Goal: Task Accomplishment & Management: Manage account settings

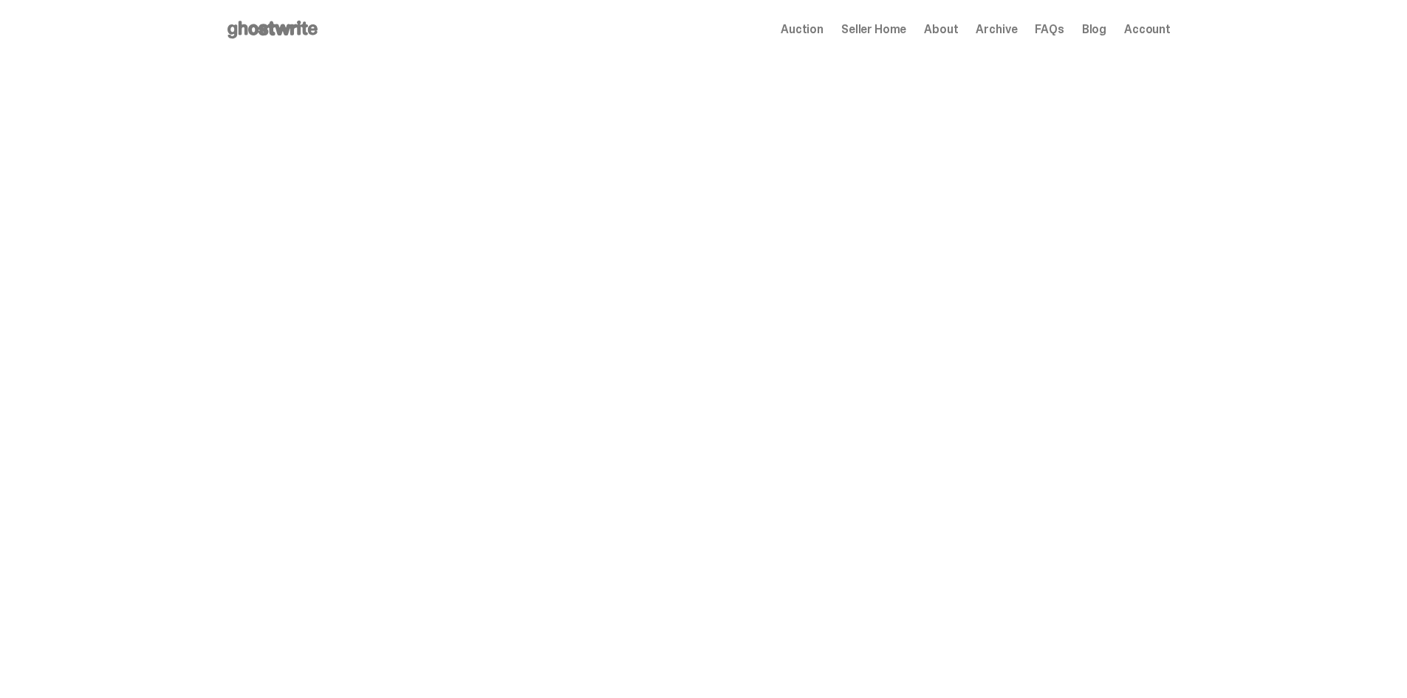
click at [873, 31] on span "Seller Home" at bounding box center [873, 30] width 65 height 12
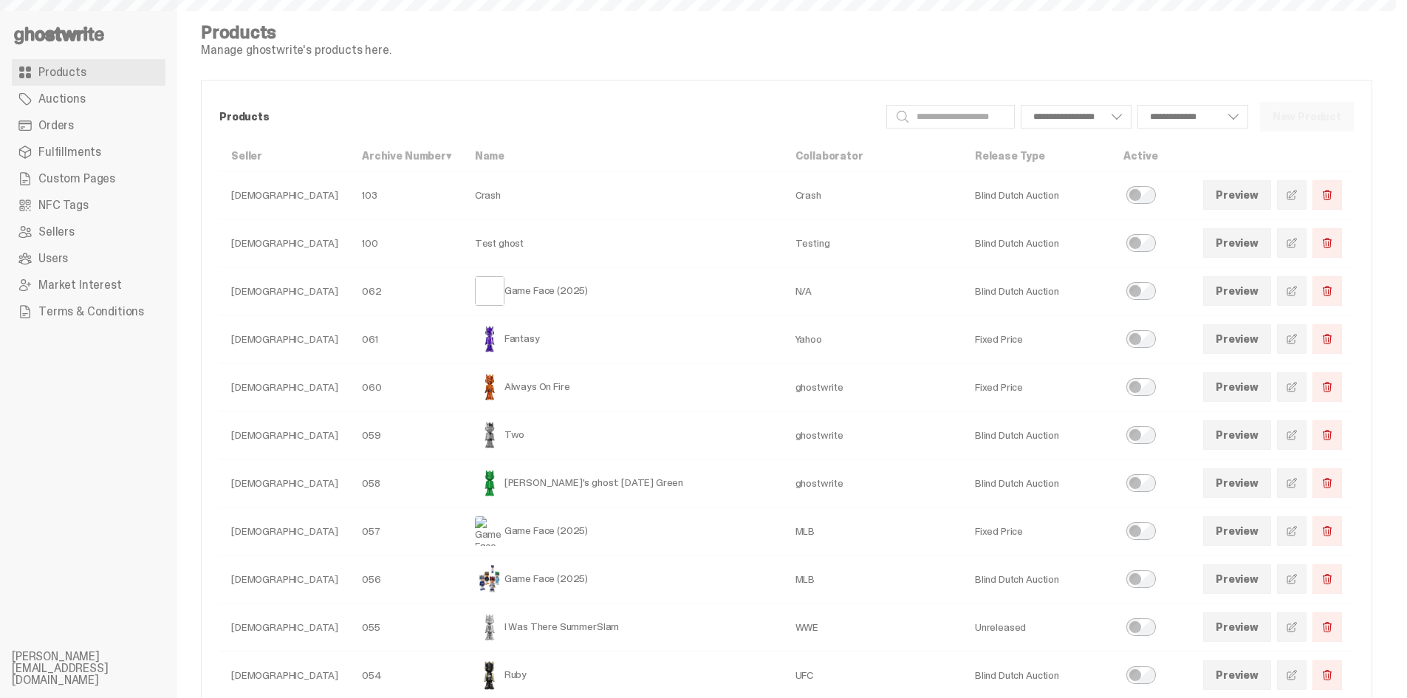
select select
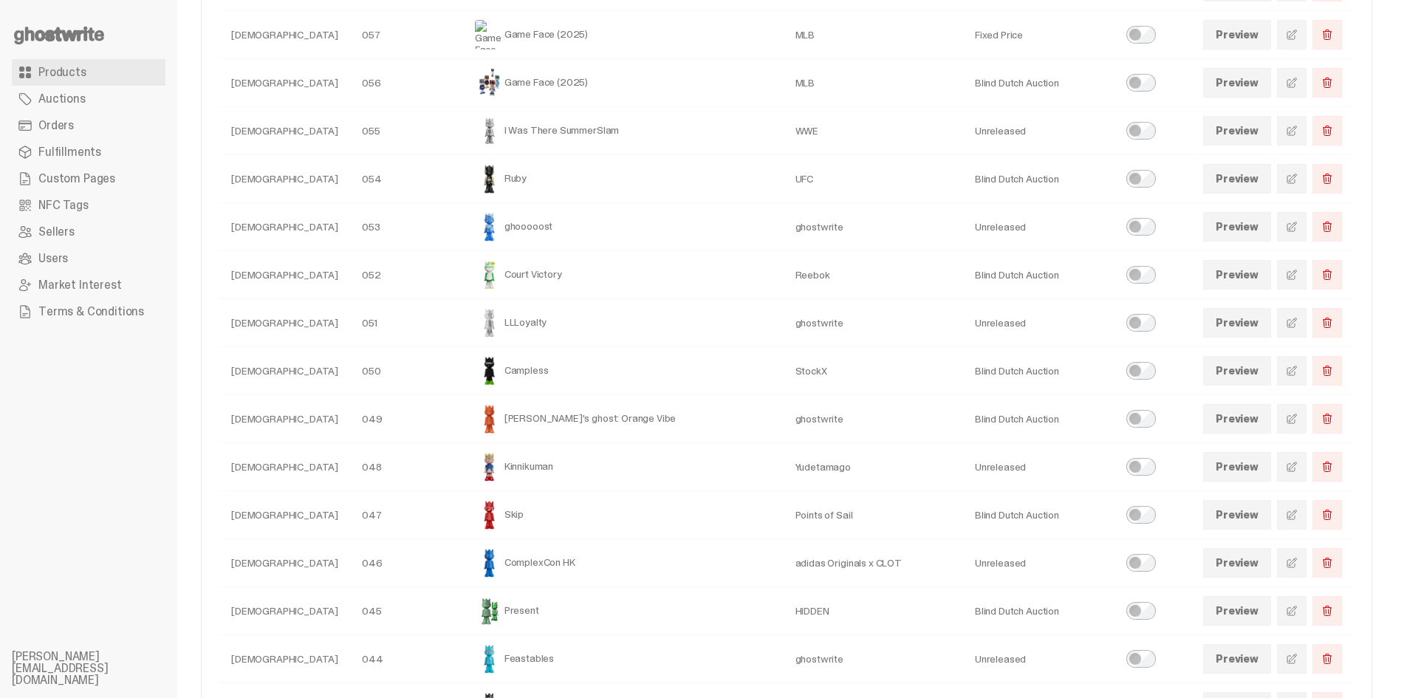
scroll to position [473, 0]
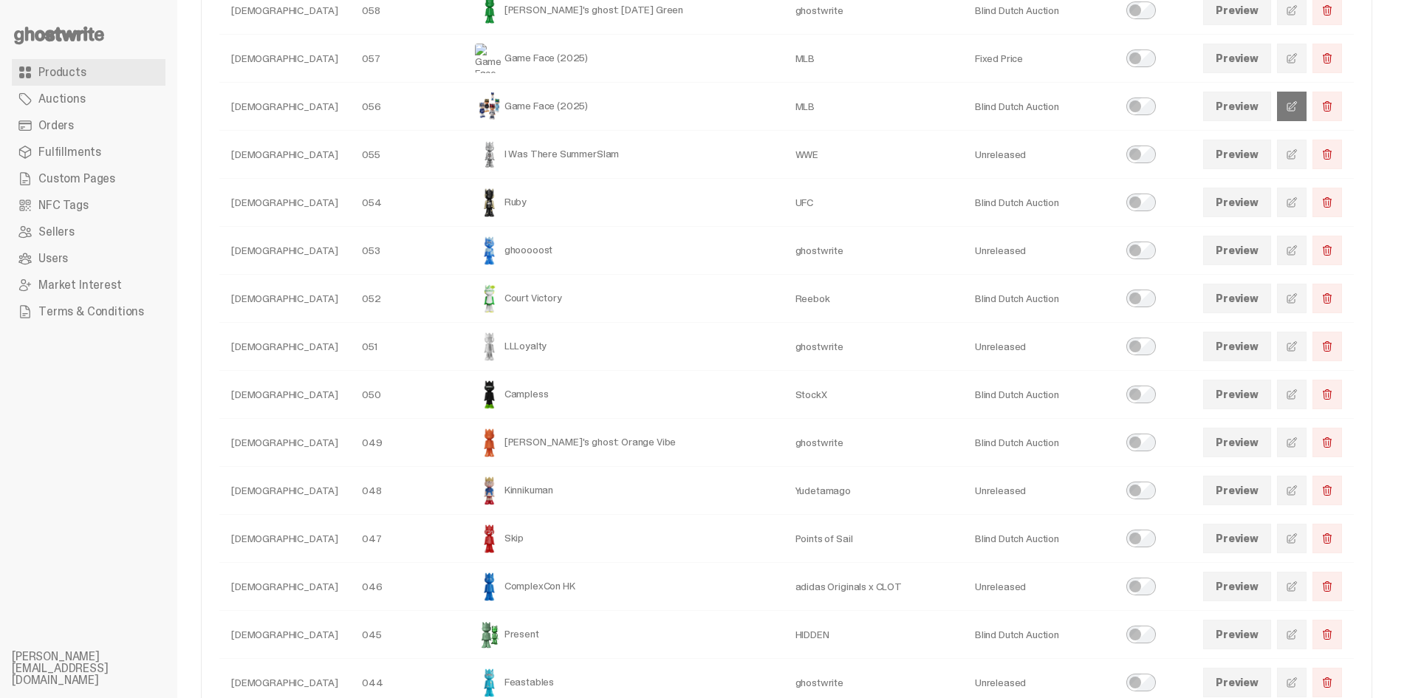
click at [1296, 115] on link at bounding box center [1292, 107] width 30 height 30
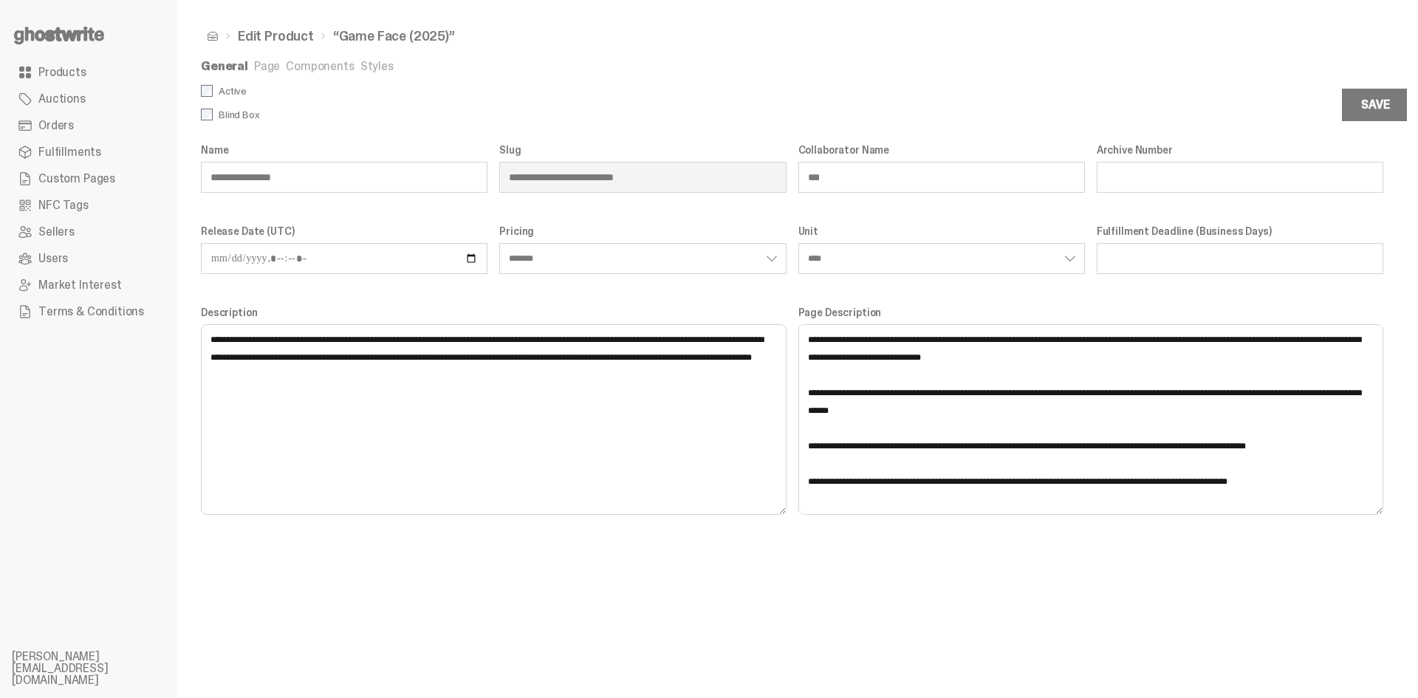
click at [259, 62] on link "Page" at bounding box center [267, 66] width 26 height 16
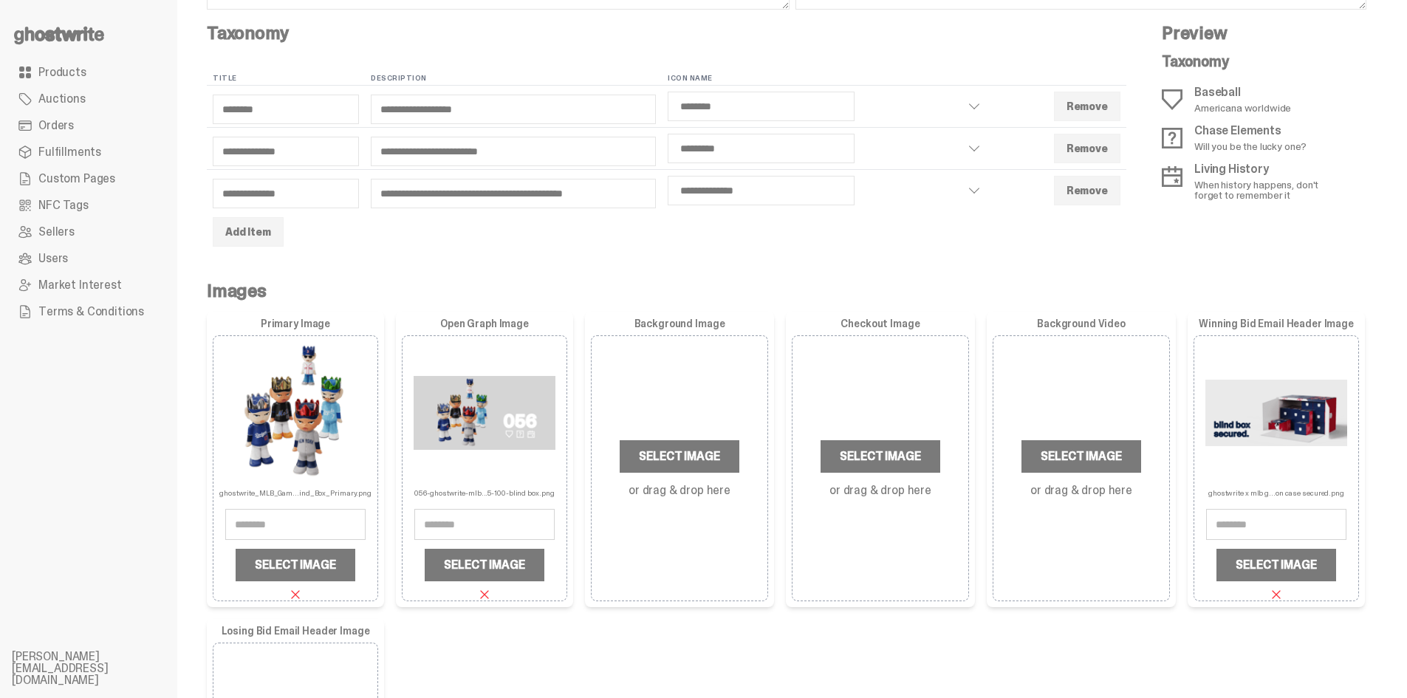
scroll to position [369, 0]
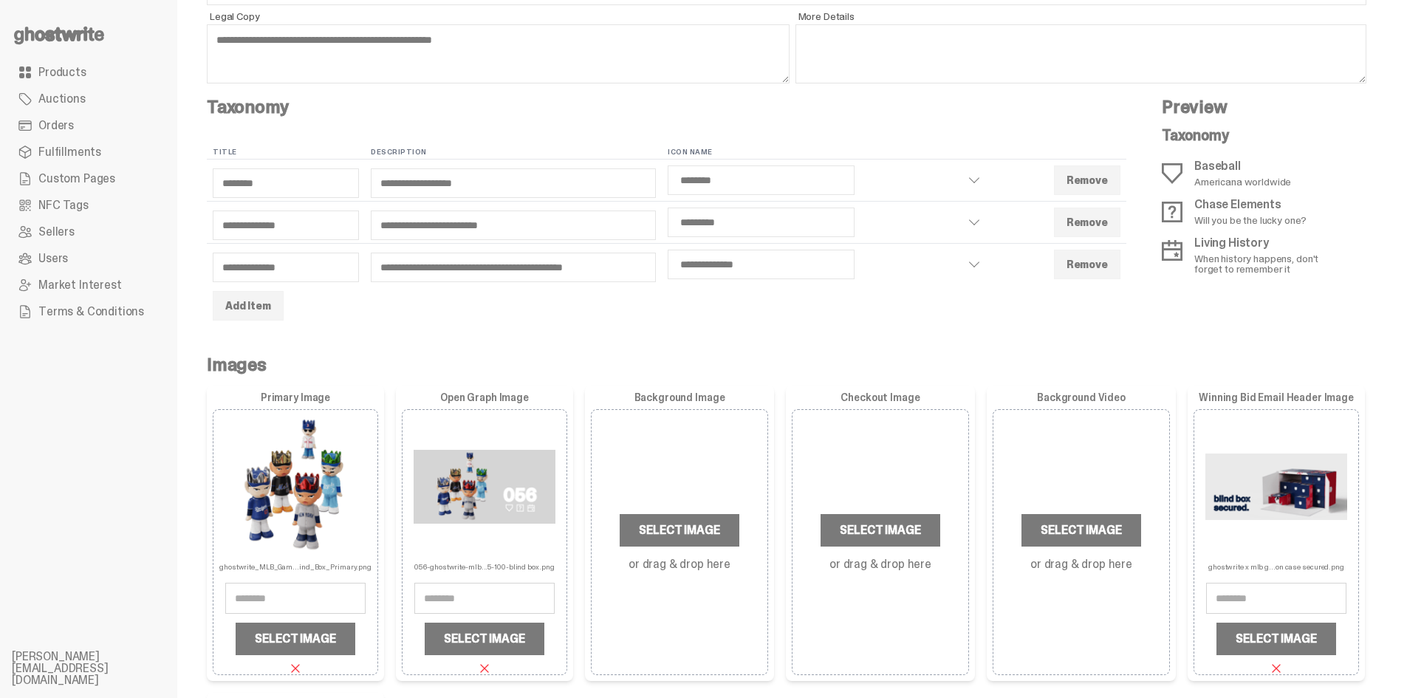
click at [496, 98] on h4 "Taxonomy" at bounding box center [667, 107] width 920 height 18
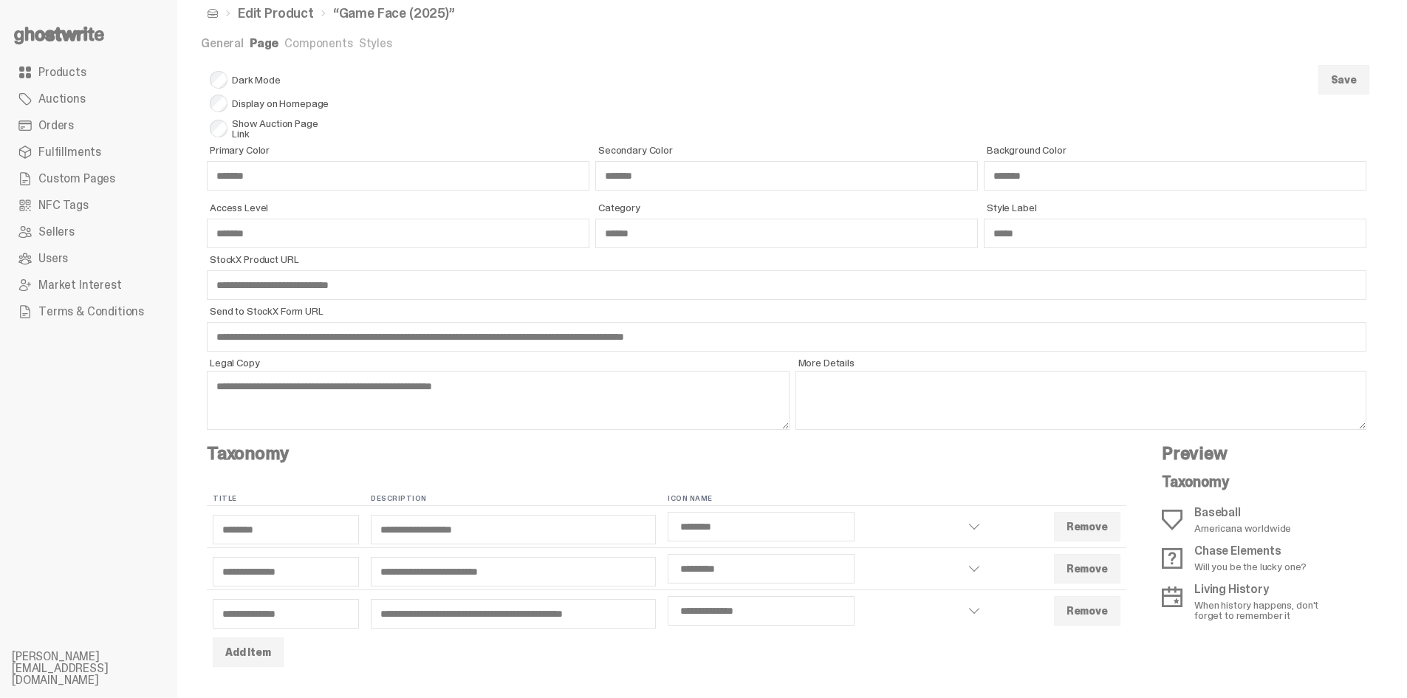
scroll to position [0, 0]
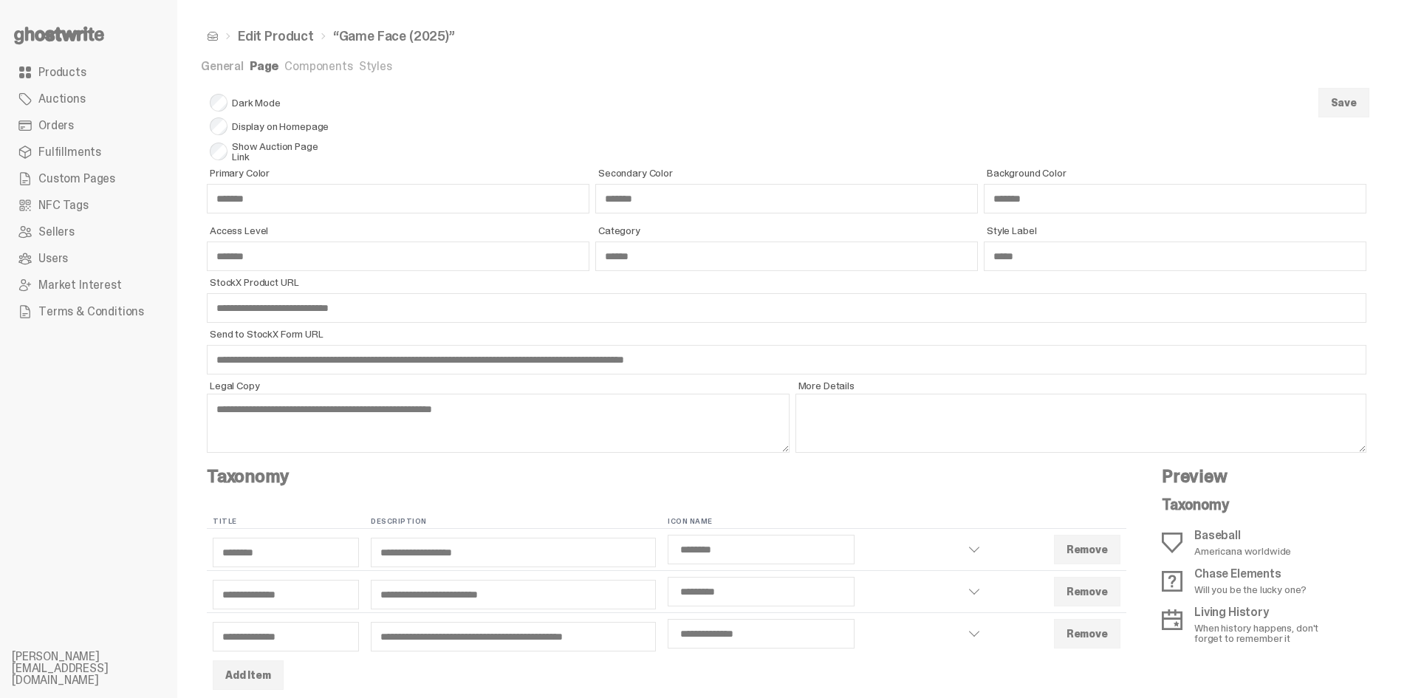
click at [372, 68] on link "Styles" at bounding box center [375, 66] width 33 height 16
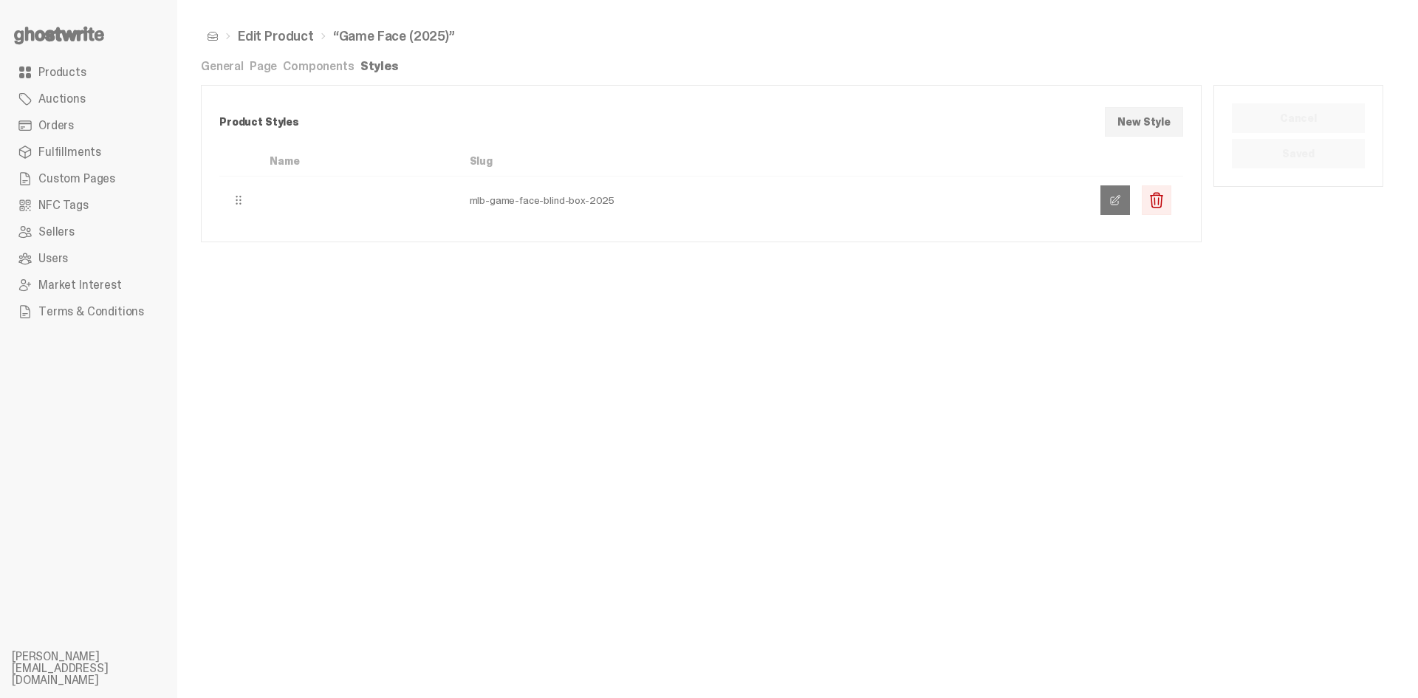
click at [1123, 200] on link at bounding box center [1115, 200] width 30 height 30
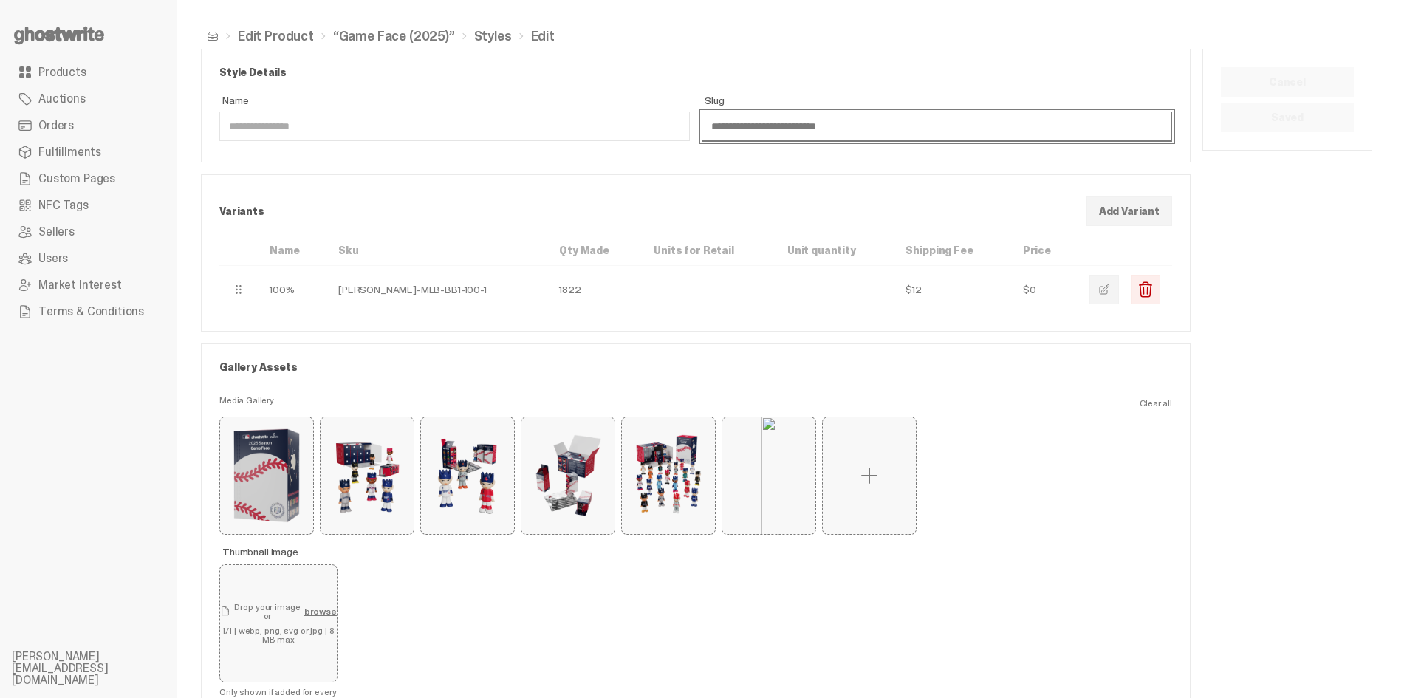
click at [822, 120] on input "**********" at bounding box center [937, 127] width 470 height 30
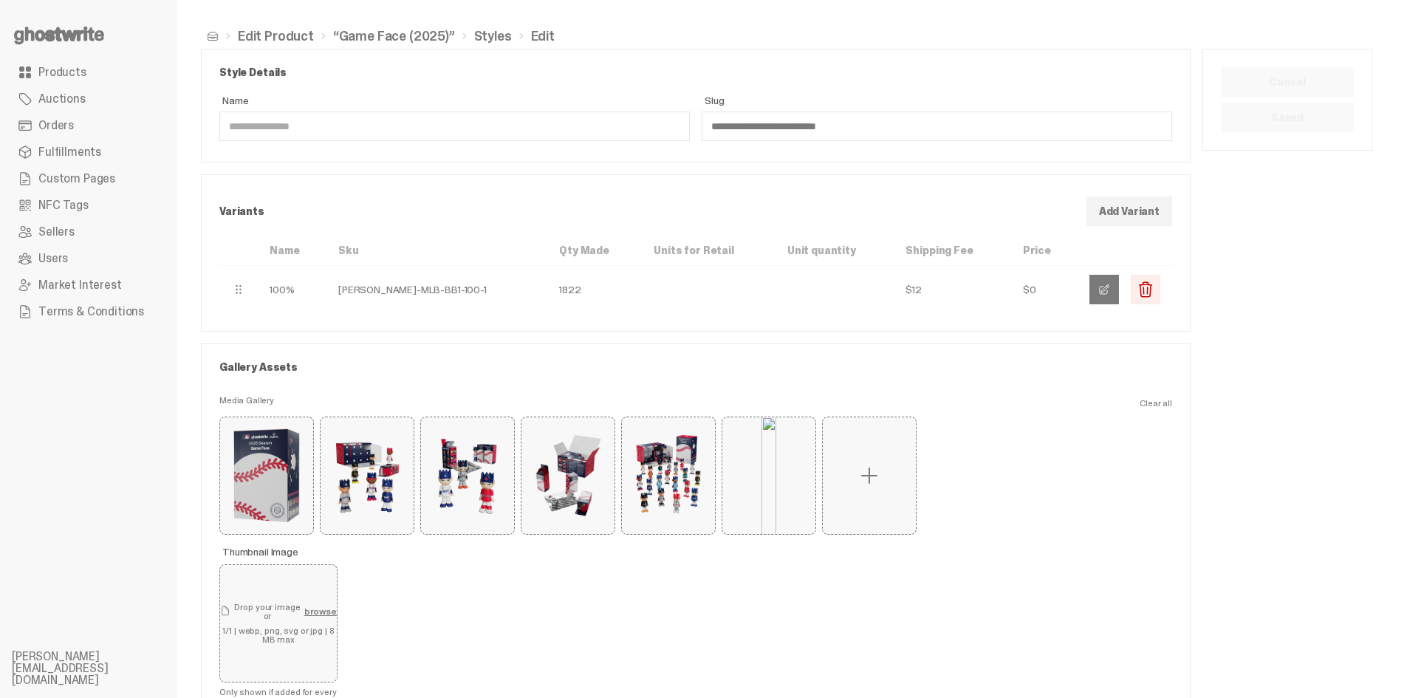
click at [1119, 284] on button "button" at bounding box center [1104, 290] width 30 height 30
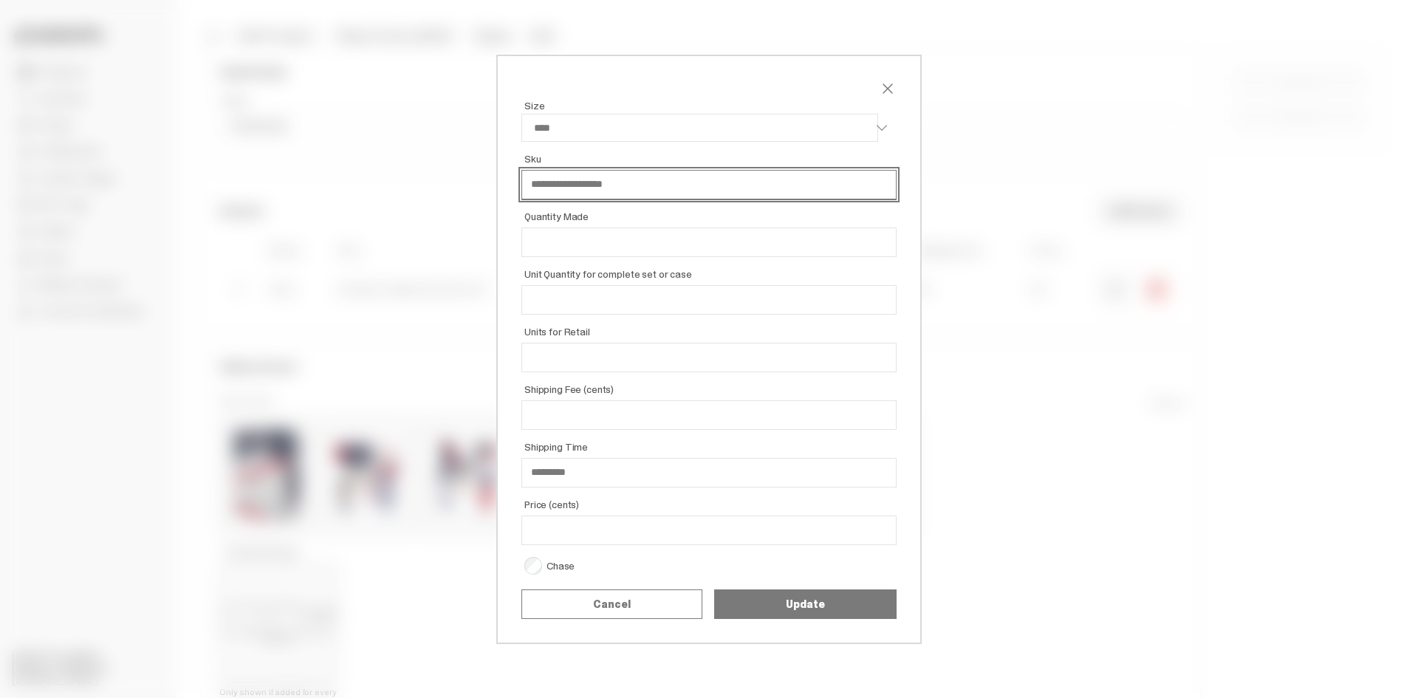
click at [756, 187] on input "**********" at bounding box center [708, 185] width 375 height 30
click at [889, 87] on span "close" at bounding box center [888, 89] width 18 height 18
